Goal: Task Accomplishment & Management: Use online tool/utility

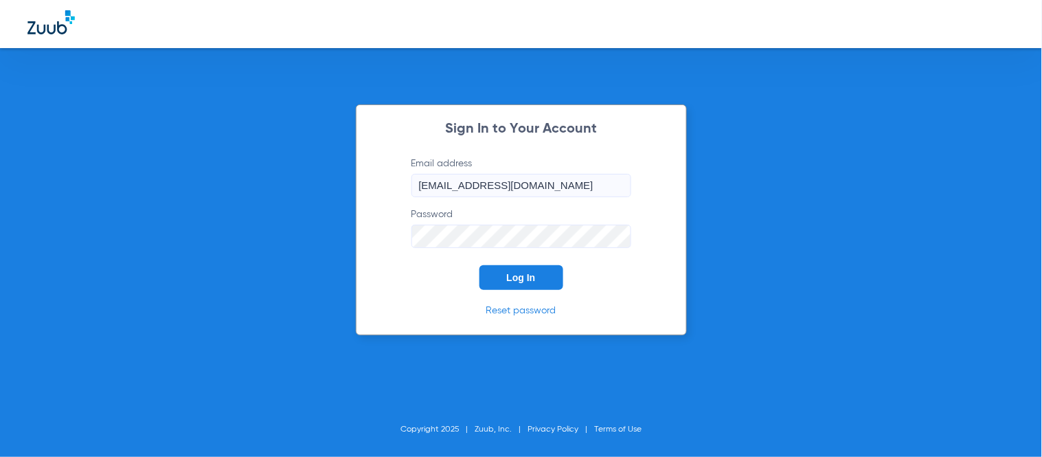
click at [519, 268] on button "Log In" at bounding box center [521, 277] width 84 height 25
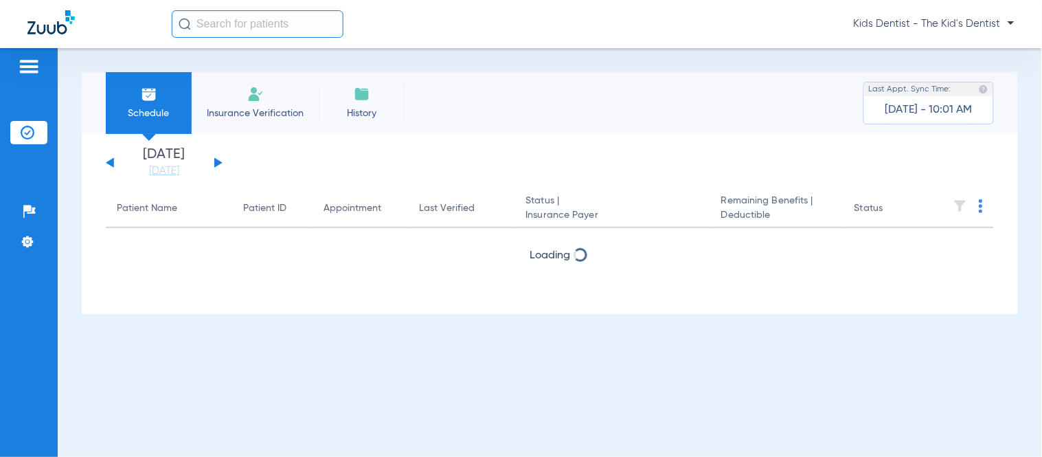
click at [214, 32] on input "text" at bounding box center [258, 23] width 172 height 27
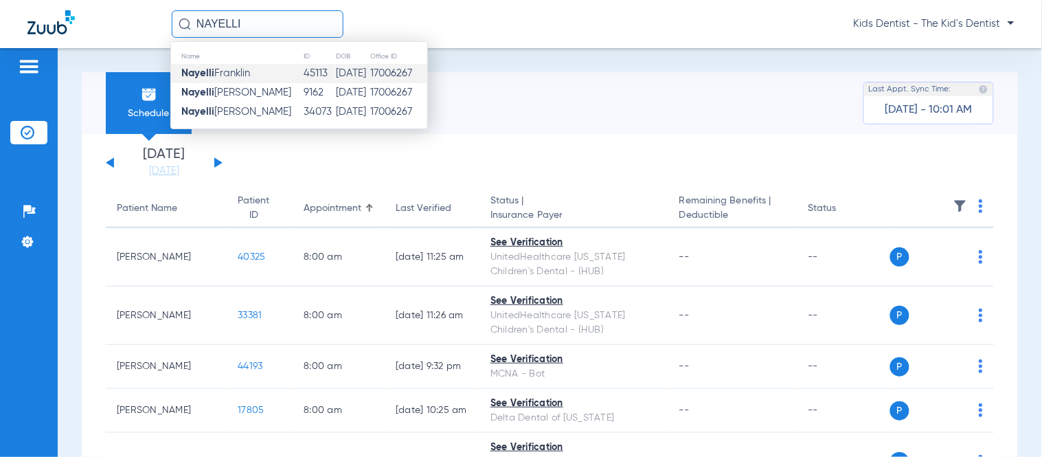
type input "NAYELLI"
click at [228, 68] on span "Nayelli Franklin" at bounding box center [215, 73] width 69 height 10
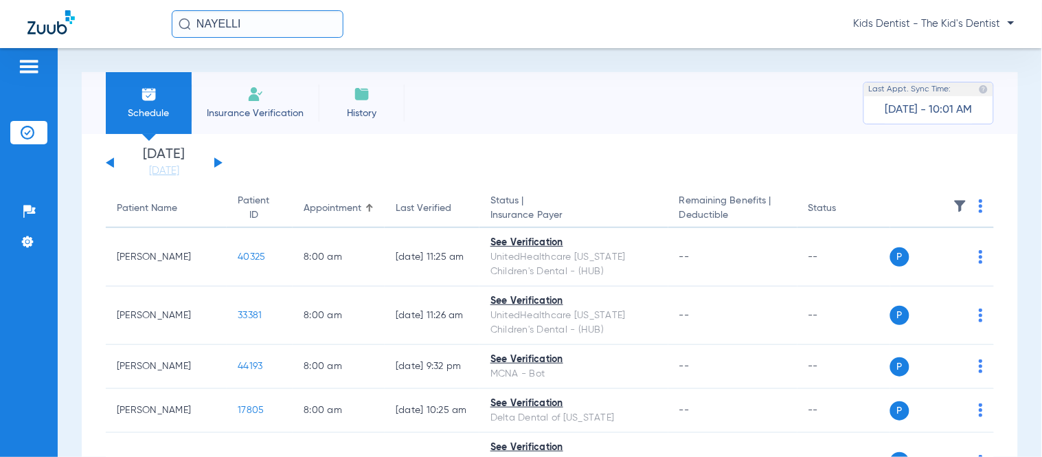
click at [302, 40] on div "NAYELLI Kids Dentist - The Kid's Dentist" at bounding box center [521, 24] width 1042 height 48
click at [293, 32] on input "NAYELLI" at bounding box center [258, 23] width 172 height 27
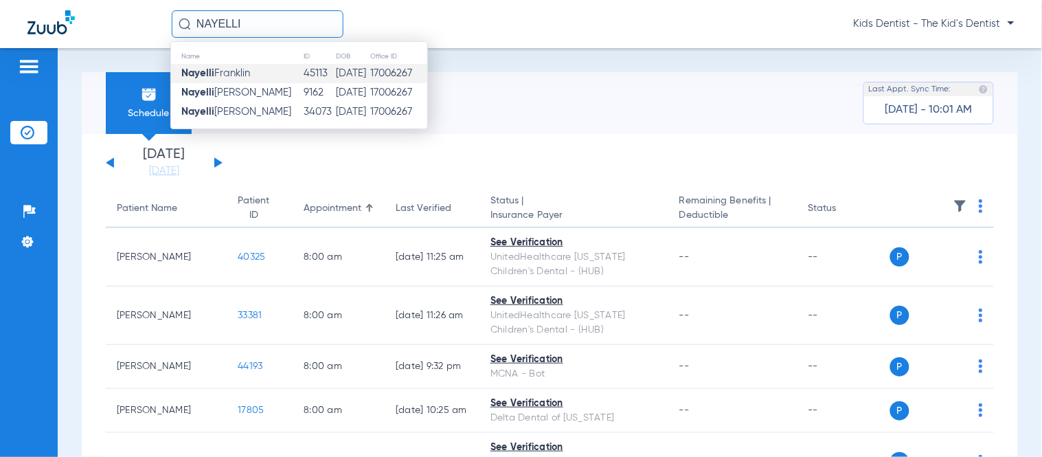
click at [231, 78] on span "Nayelli Franklin" at bounding box center [215, 73] width 69 height 10
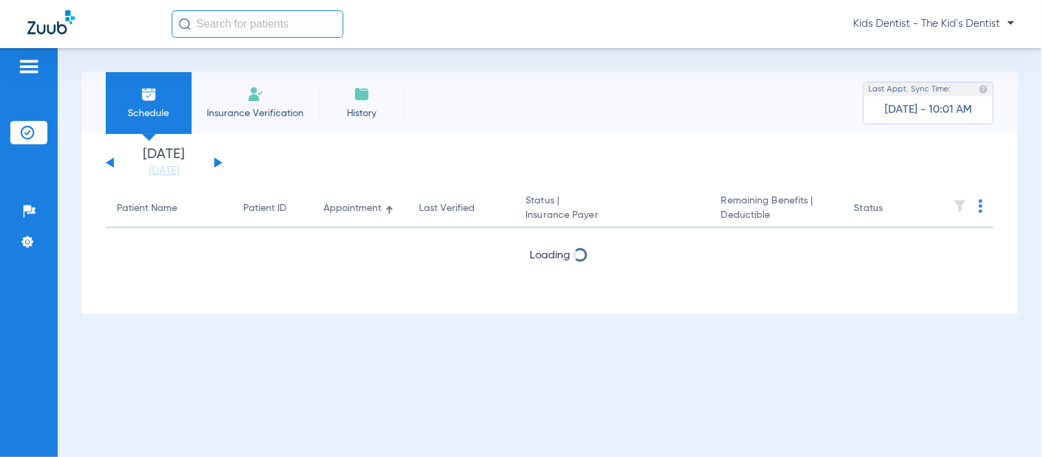
click at [220, 26] on input "text" at bounding box center [258, 23] width 172 height 27
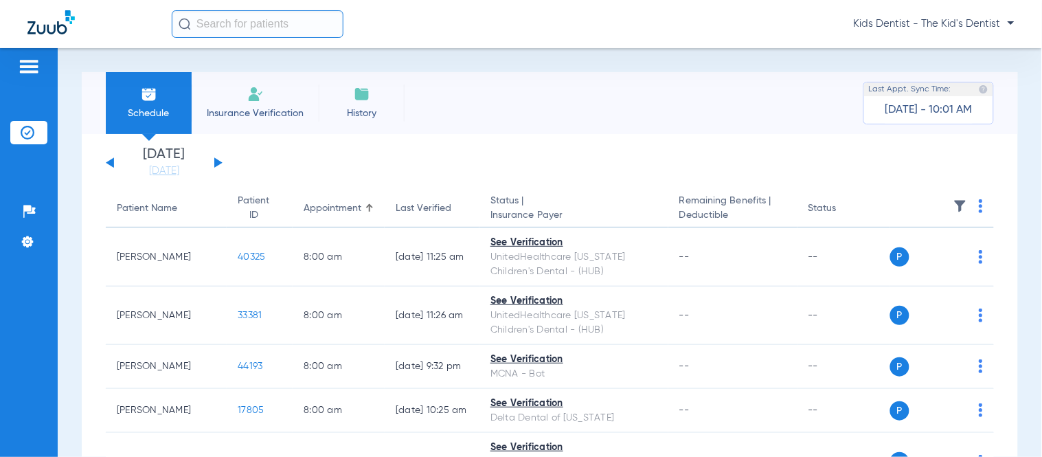
type input "B"
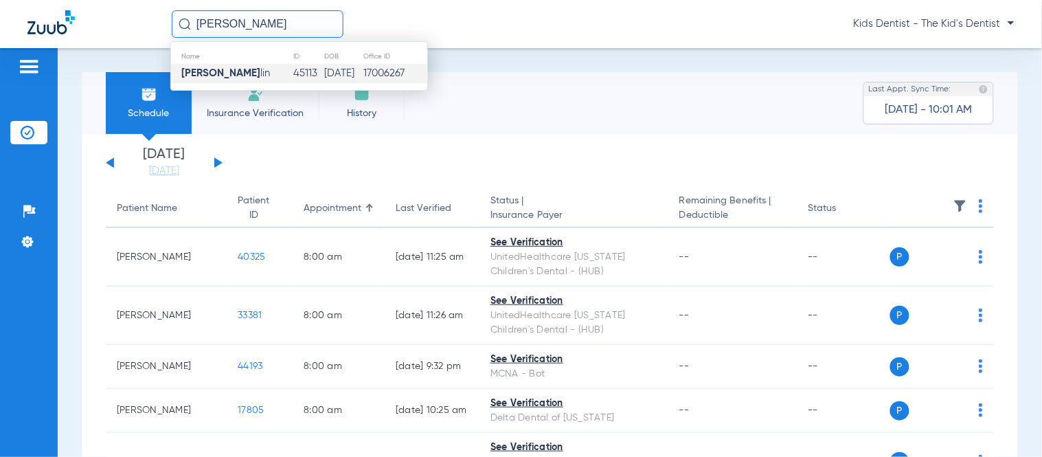
type input "[PERSON_NAME]"
click at [220, 72] on strong "[PERSON_NAME]" at bounding box center [220, 73] width 79 height 10
